Goal: Task Accomplishment & Management: Use online tool/utility

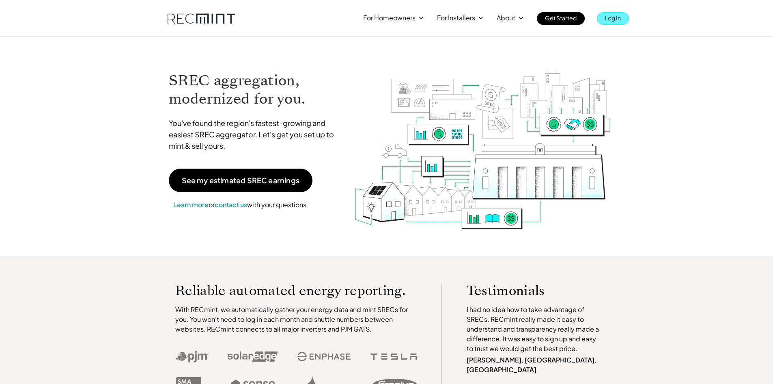
click at [624, 19] on link "Log In" at bounding box center [613, 18] width 32 height 13
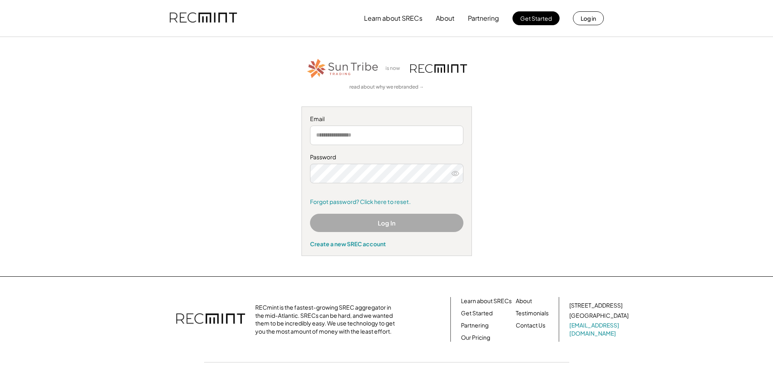
drag, startPoint x: 381, startPoint y: 138, endPoint x: 386, endPoint y: 140, distance: 5.3
click at [381, 138] on input "email" at bounding box center [386, 134] width 153 height 19
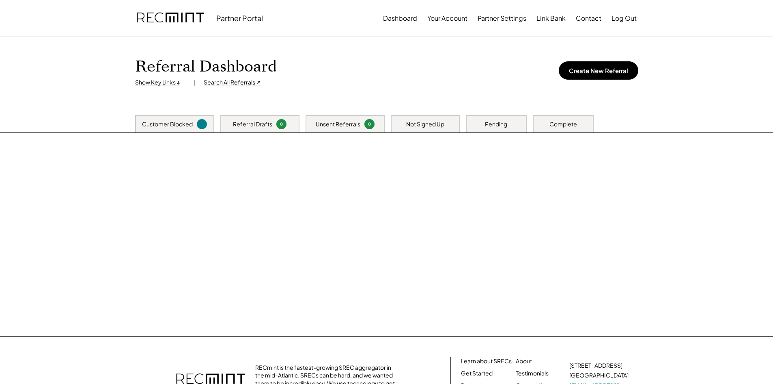
click at [365, 139] on div at bounding box center [387, 234] width 520 height 203
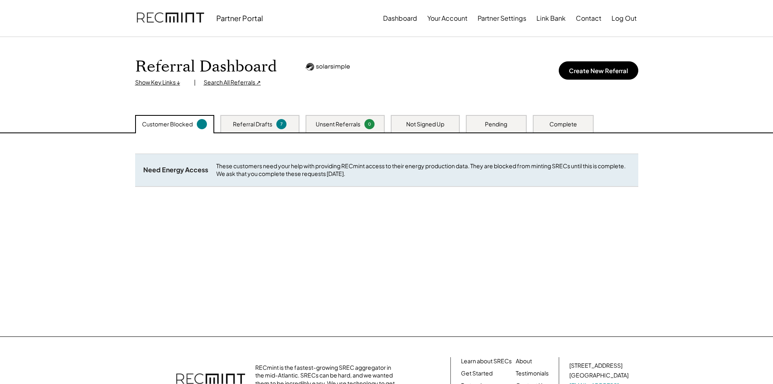
click at [411, 121] on div "Not Signed Up" at bounding box center [425, 124] width 38 height 8
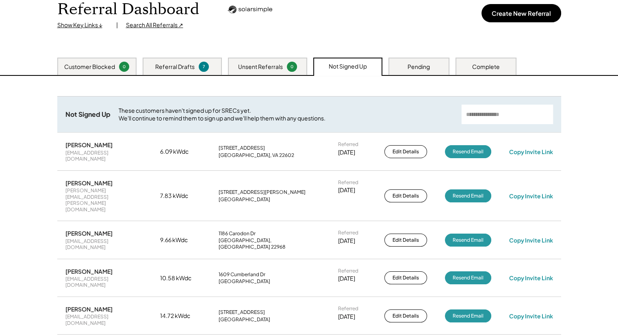
scroll to position [27, 0]
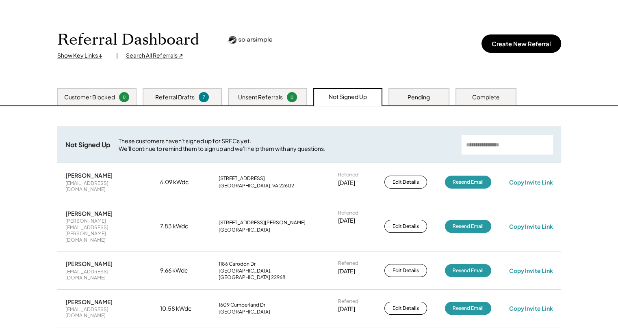
click at [416, 101] on div "Pending" at bounding box center [418, 97] width 22 height 8
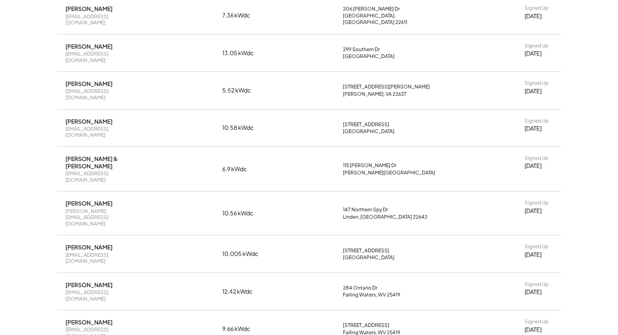
scroll to position [67, 0]
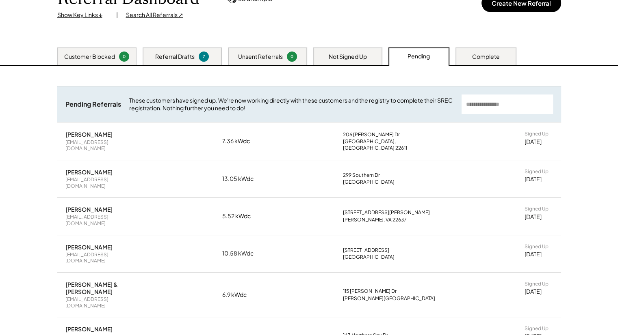
click at [382, 57] on div "Customer Blocked 0 Referral Drafts 7 Unsent Referrals 0 Not Signed Up Pending C…" at bounding box center [309, 57] width 520 height 18
click at [367, 57] on div "Not Signed Up" at bounding box center [347, 57] width 38 height 8
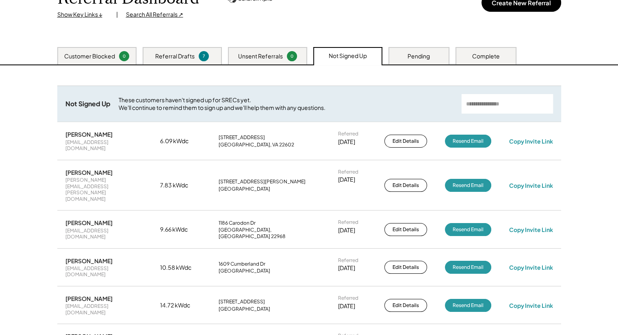
scroll to position [0, 0]
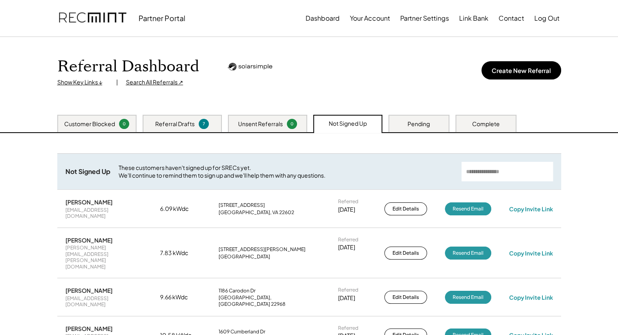
click at [445, 128] on div "Pending" at bounding box center [418, 123] width 61 height 17
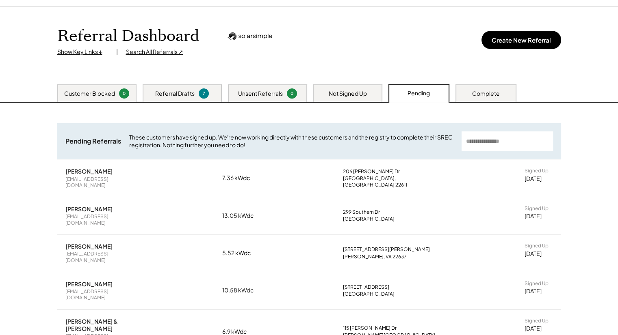
scroll to position [27, 0]
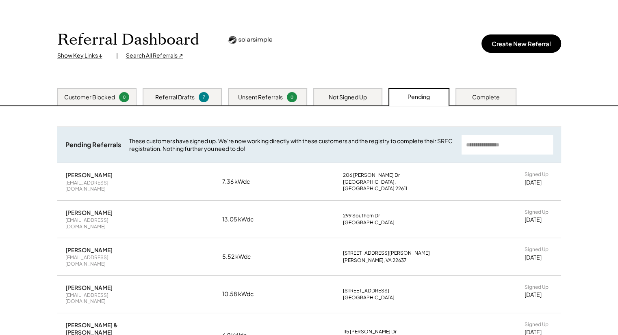
click at [325, 100] on div "Not Signed Up" at bounding box center [347, 96] width 69 height 17
